Goal: Transaction & Acquisition: Purchase product/service

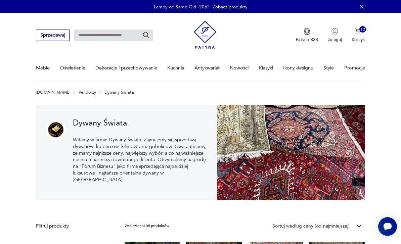
click at [88, 38] on input "text" at bounding box center [113, 35] width 79 height 11
click at [88, 40] on input "text" at bounding box center [113, 35] width 79 height 11
click at [141, 37] on input "**********" at bounding box center [113, 35] width 79 height 11
type input "**********"
click at [148, 36] on icon "Szukaj" at bounding box center [146, 35] width 6 height 6
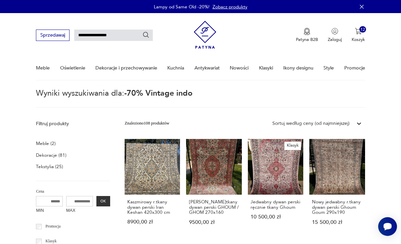
type input "**********"
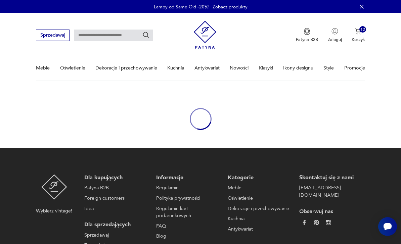
type input "**********"
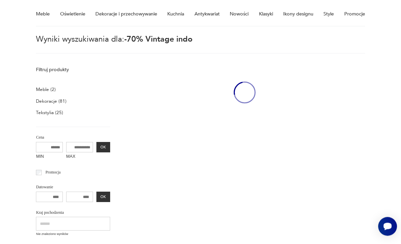
scroll to position [55, 0]
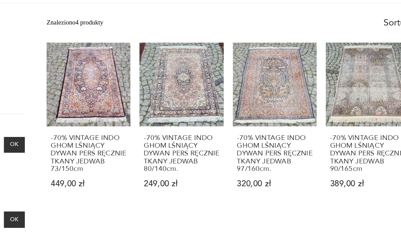
click at [309, 73] on link "-70% VINTAGE INDO GHOM LŚNIĄCY DYWAN PERS RĘCZNIE TKANY JEDWAB 90/165cm 389,00 …" at bounding box center [336, 119] width 55 height 108
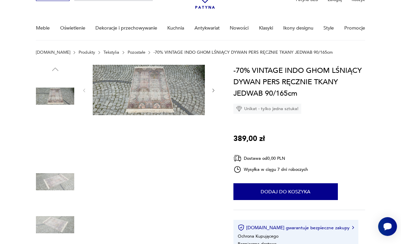
scroll to position [40, 0]
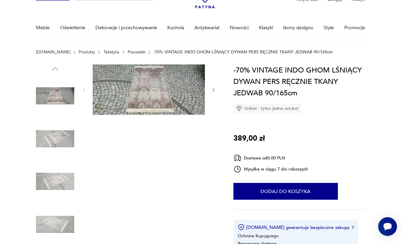
click at [140, 86] on img at bounding box center [149, 90] width 112 height 50
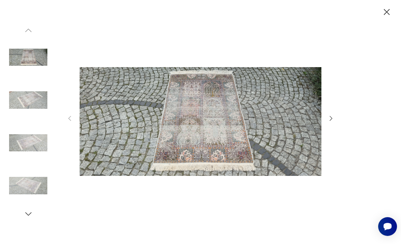
click at [331, 122] on icon "button" at bounding box center [331, 118] width 7 height 7
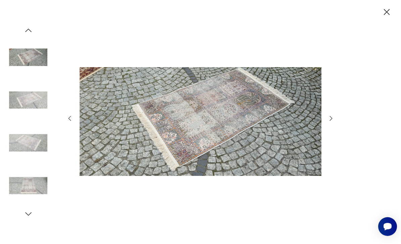
click at [330, 122] on icon "button" at bounding box center [331, 118] width 7 height 7
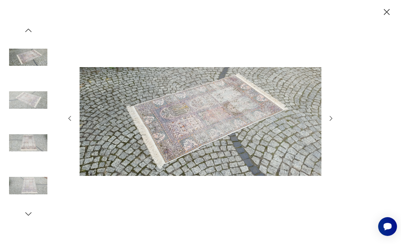
click at [331, 122] on icon "button" at bounding box center [331, 118] width 7 height 7
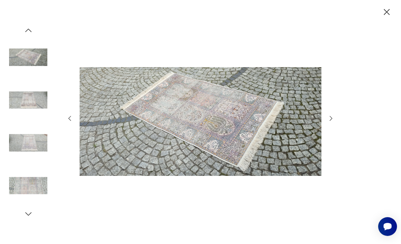
click at [332, 122] on icon "button" at bounding box center [331, 118] width 7 height 7
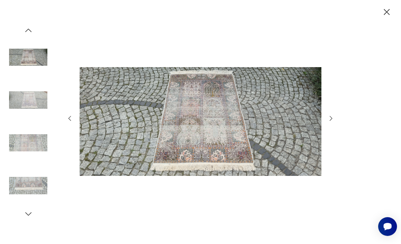
click at [333, 122] on icon "button" at bounding box center [331, 118] width 7 height 7
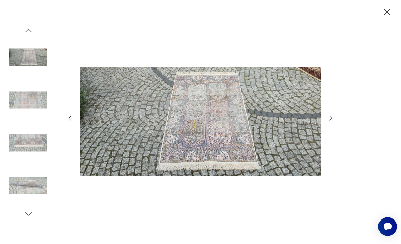
click at [333, 122] on icon "button" at bounding box center [331, 118] width 7 height 7
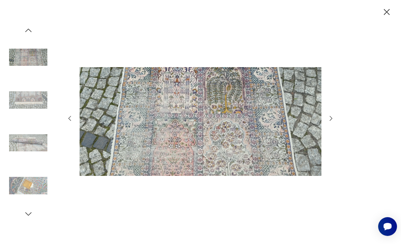
click at [30, 49] on img at bounding box center [28, 57] width 38 height 38
click at [384, 17] on icon "button" at bounding box center [387, 12] width 11 height 11
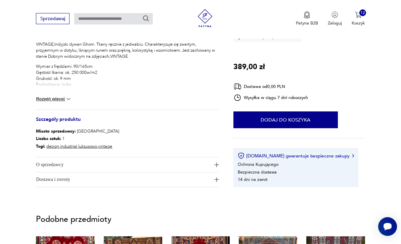
click at [52, 101] on button "Rozwiń więcej" at bounding box center [54, 99] width 36 height 7
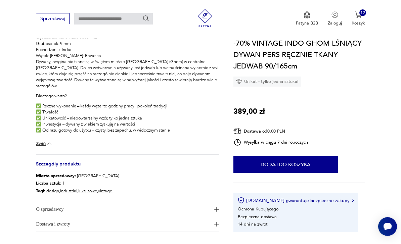
scroll to position [312, 0]
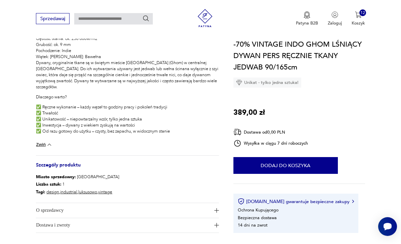
click at [313, 169] on button "Dodaj do koszyka" at bounding box center [285, 165] width 104 height 17
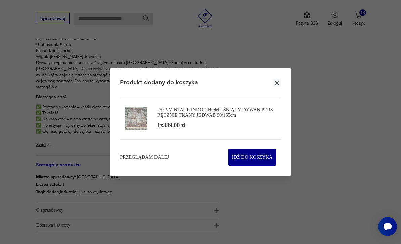
click at [279, 87] on button "button" at bounding box center [277, 83] width 8 height 8
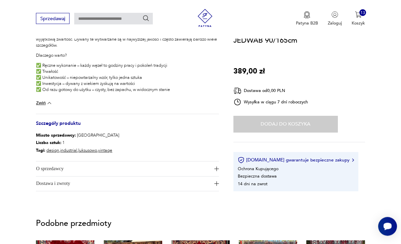
scroll to position [357, 0]
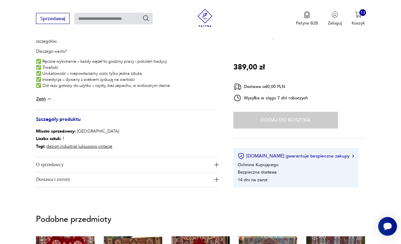
click at [40, 165] on span "O sprzedawcy" at bounding box center [123, 165] width 175 height 14
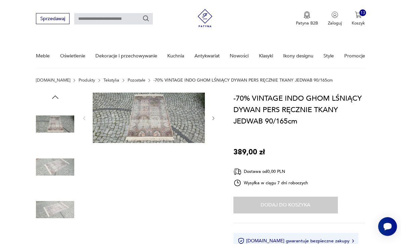
scroll to position [0, 0]
